Goal: Transaction & Acquisition: Purchase product/service

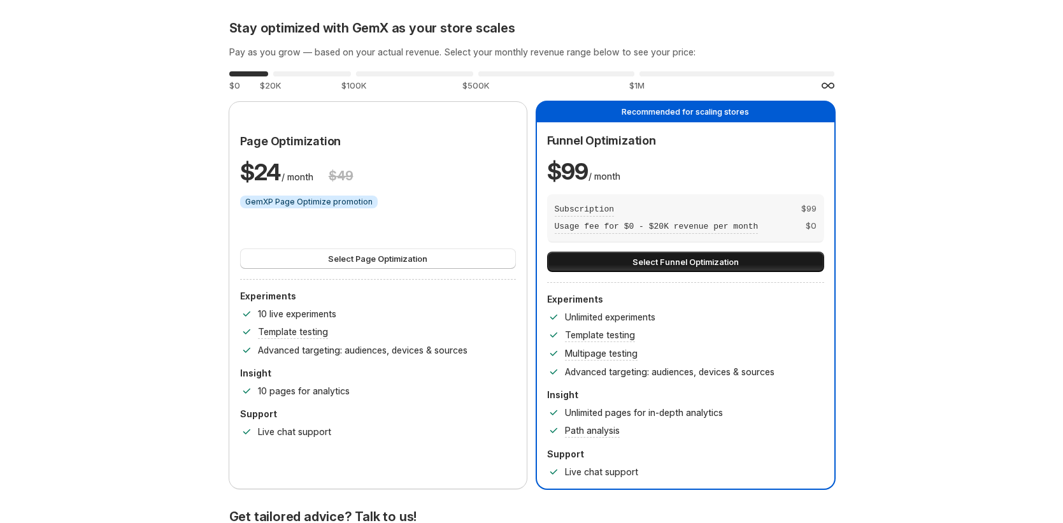
click at [793, 263] on button "Select Funnel Optimization" at bounding box center [685, 262] width 277 height 20
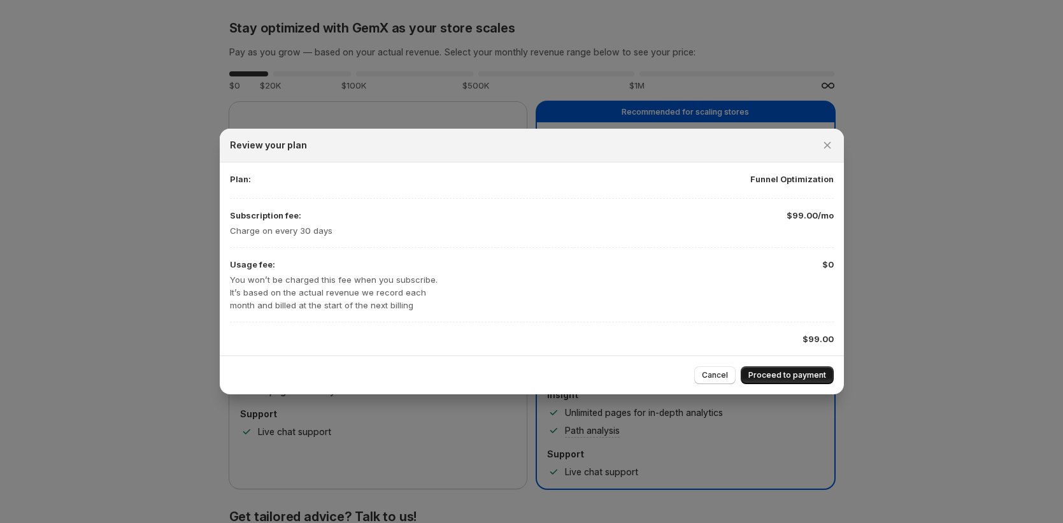
click at [818, 374] on span "Proceed to payment" at bounding box center [787, 375] width 78 height 10
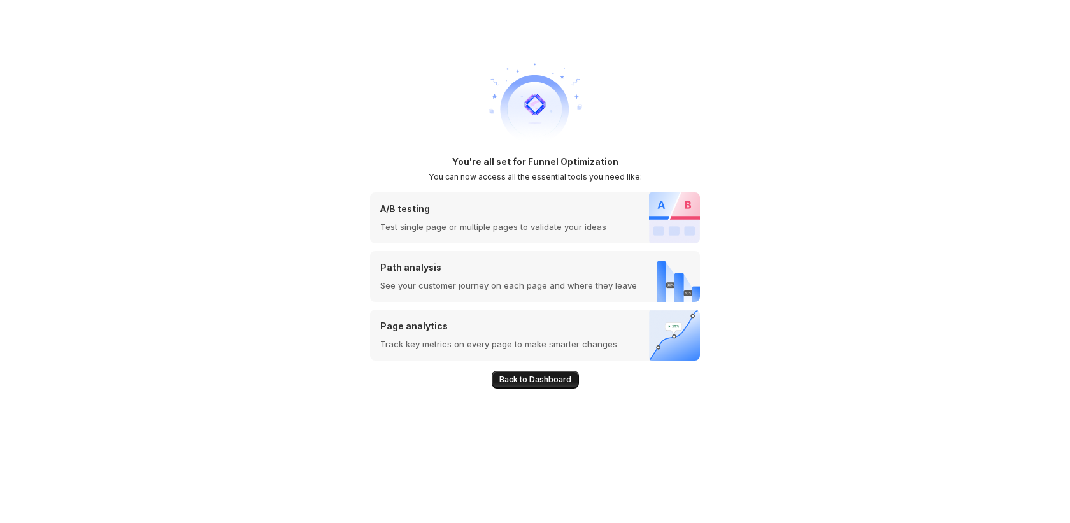
click at [530, 376] on span "Back to Dashboard" at bounding box center [535, 379] width 72 height 10
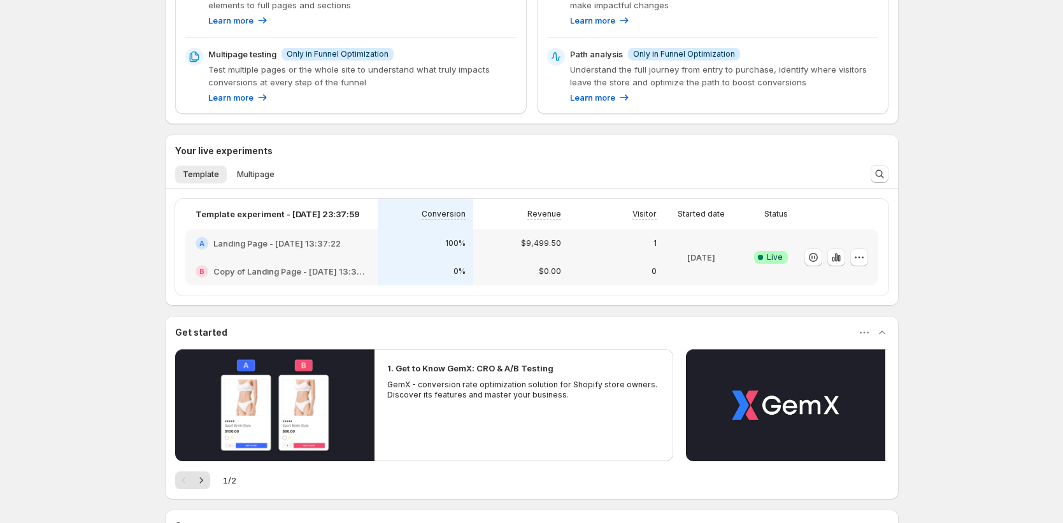
scroll to position [209, 0]
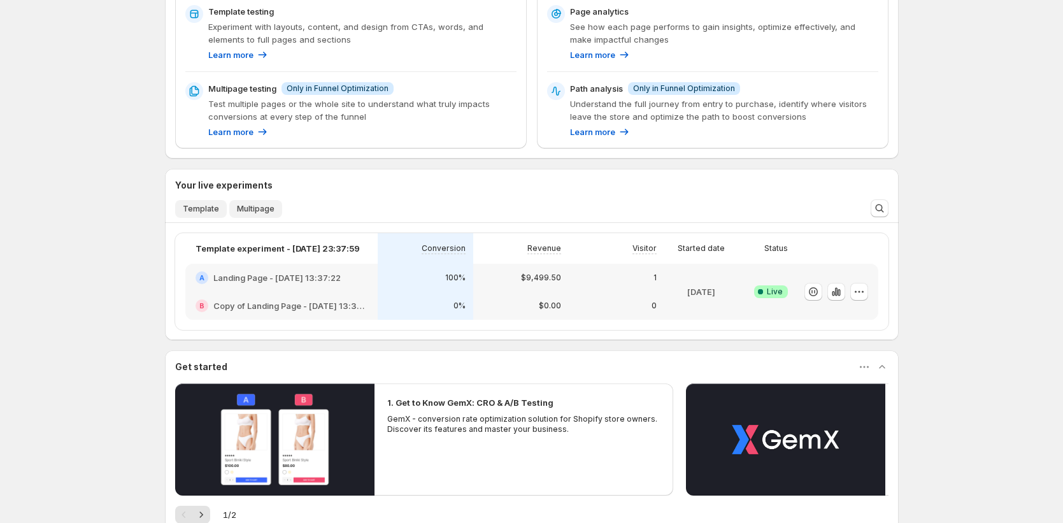
click at [239, 208] on span "Multipage" at bounding box center [256, 209] width 38 height 10
